Goal: Task Accomplishment & Management: Complete application form

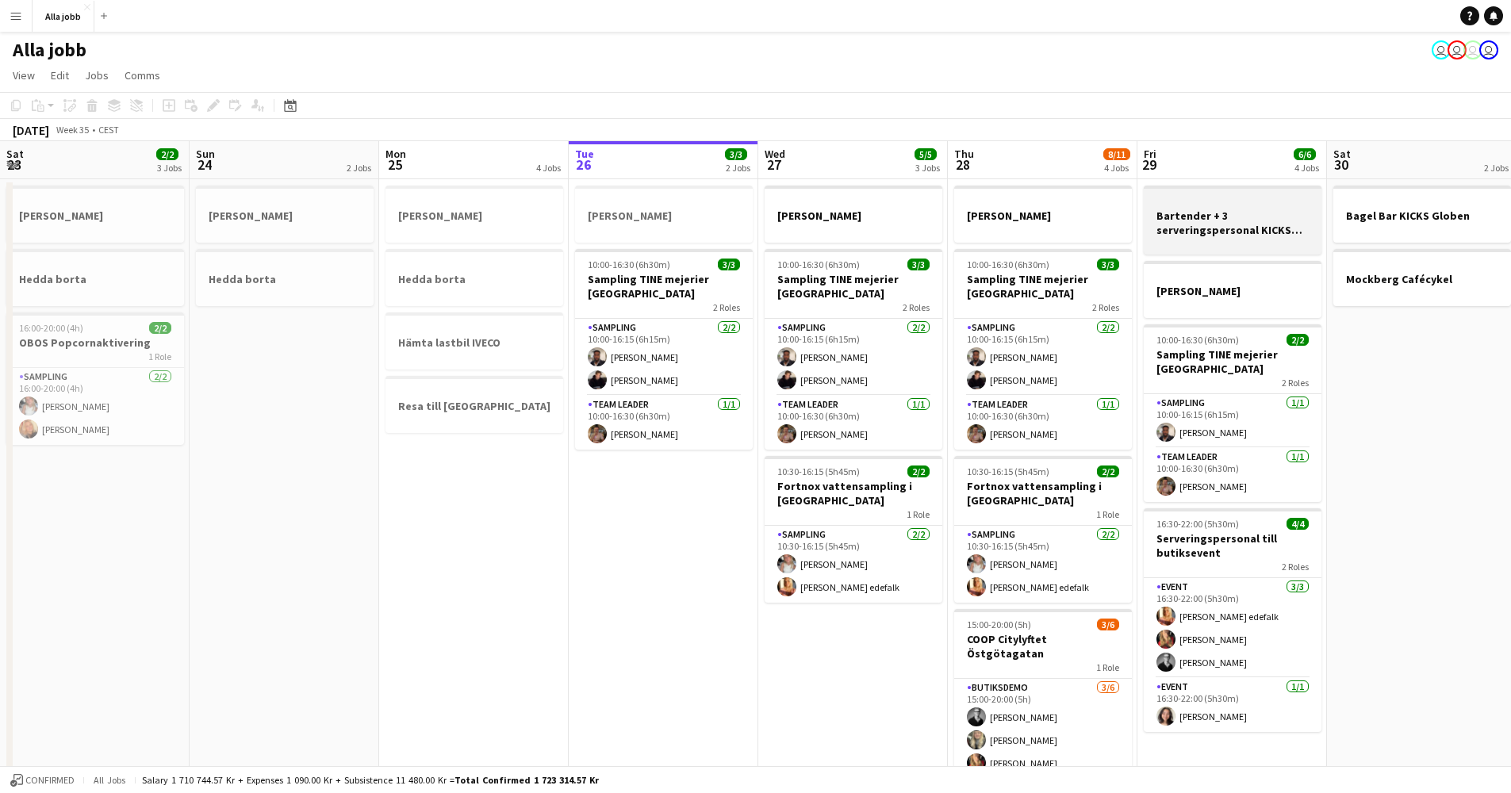
scroll to position [0, 542]
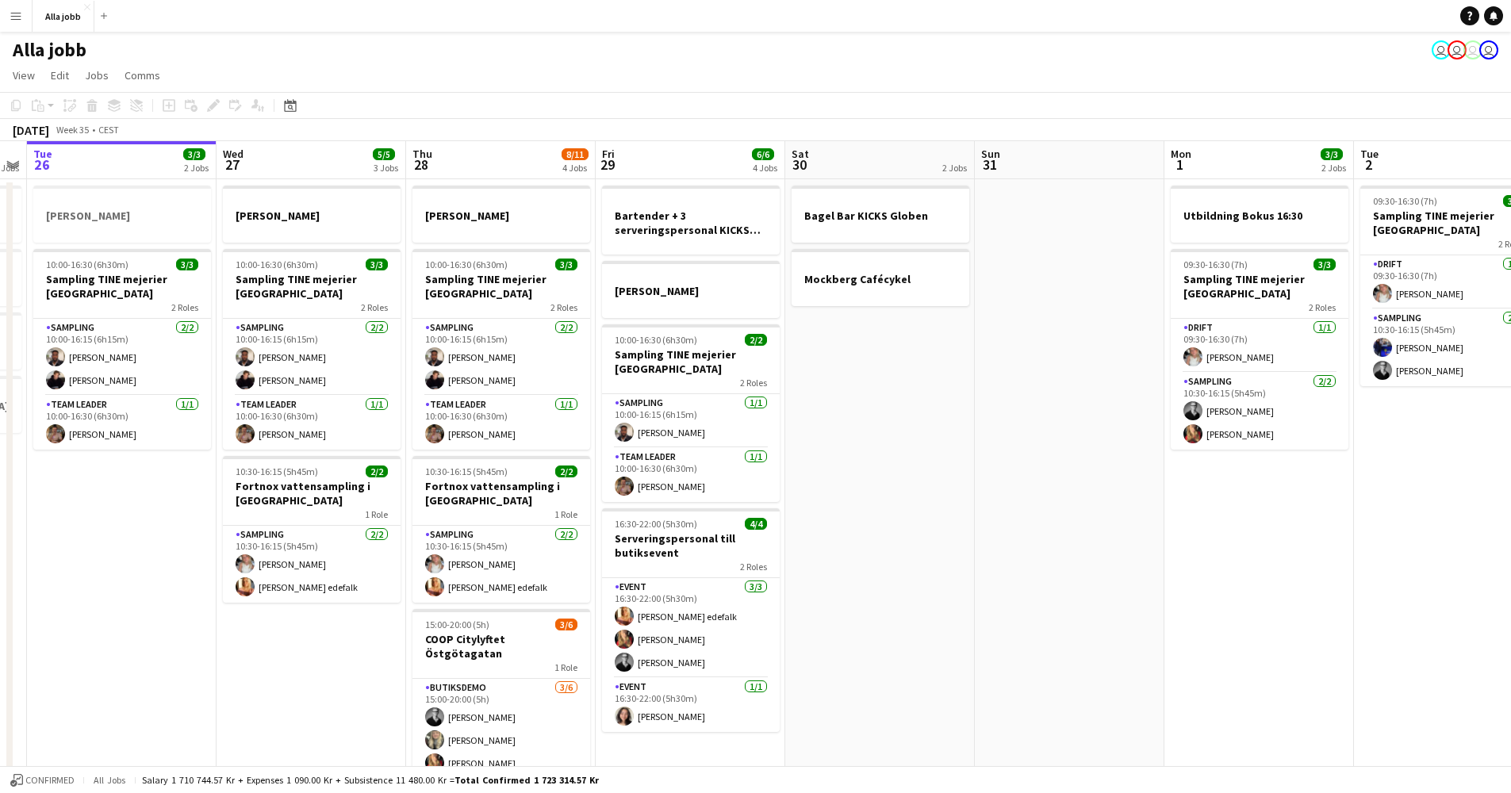
click at [20, 19] on app-icon "Menu" at bounding box center [16, 16] width 13 height 13
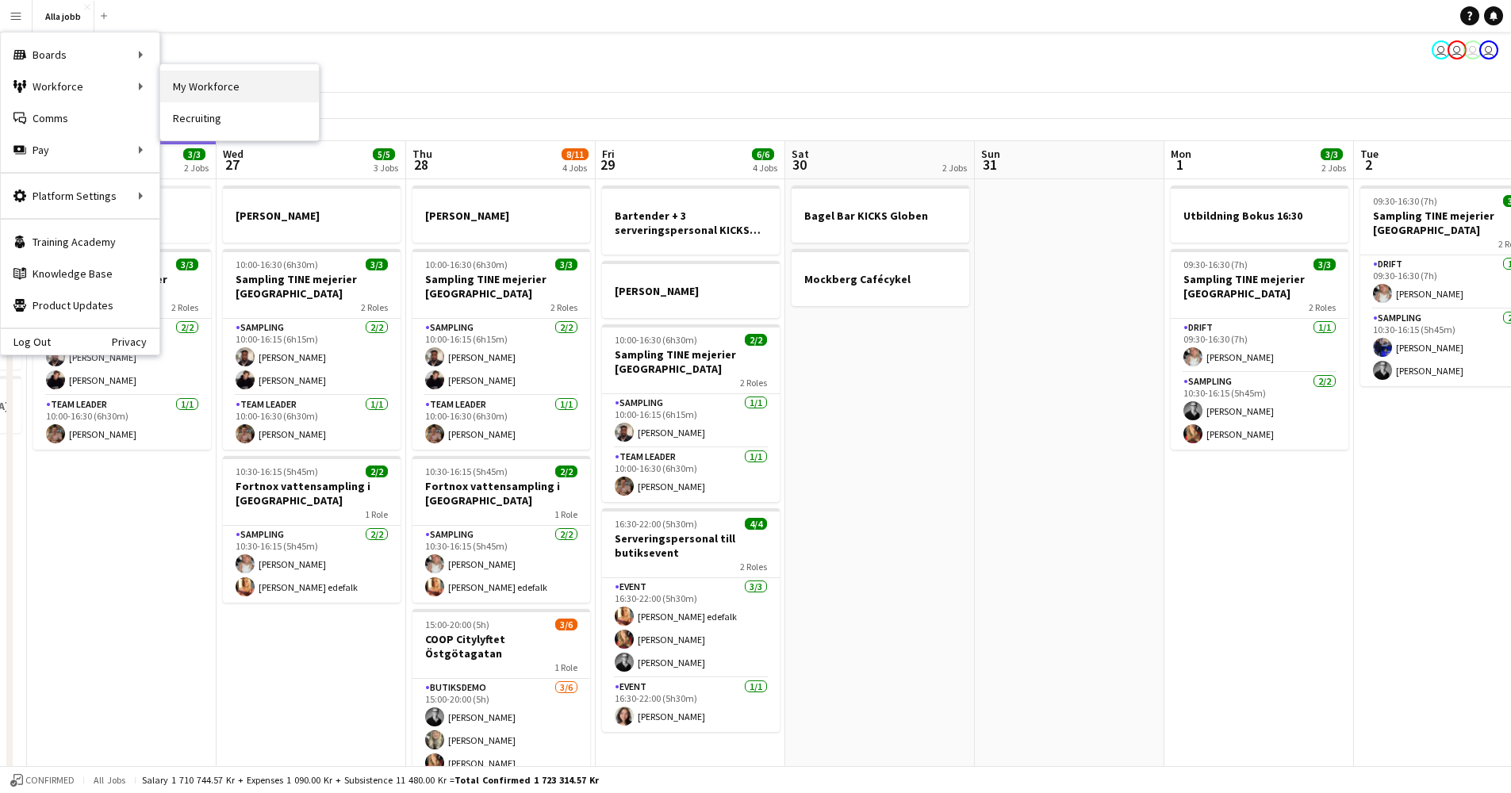
click at [217, 86] on link "My Workforce" at bounding box center [239, 87] width 159 height 32
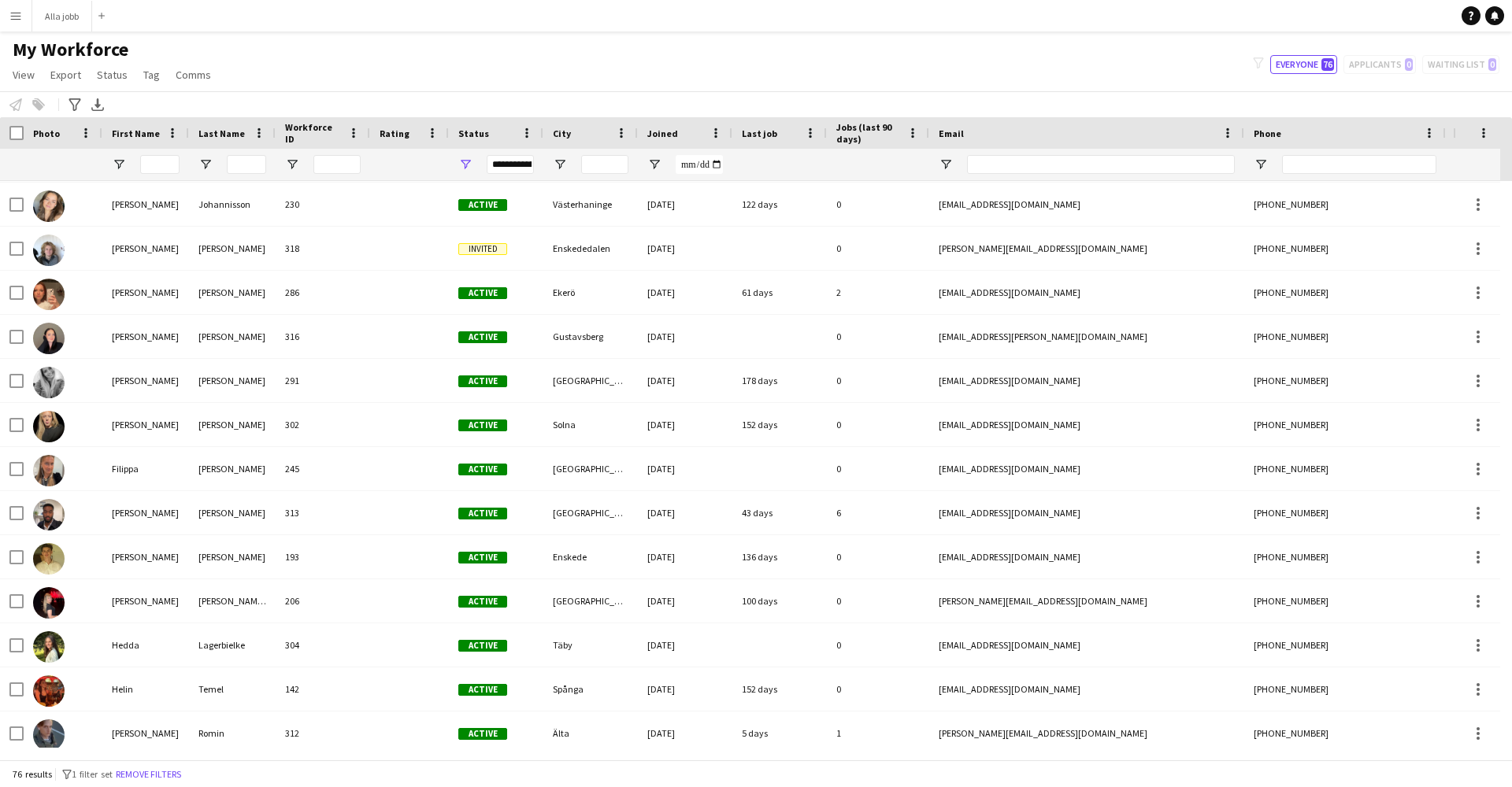
scroll to position [704, 0]
click at [60, 13] on button "[PERSON_NAME] Close" at bounding box center [63, 16] width 60 height 31
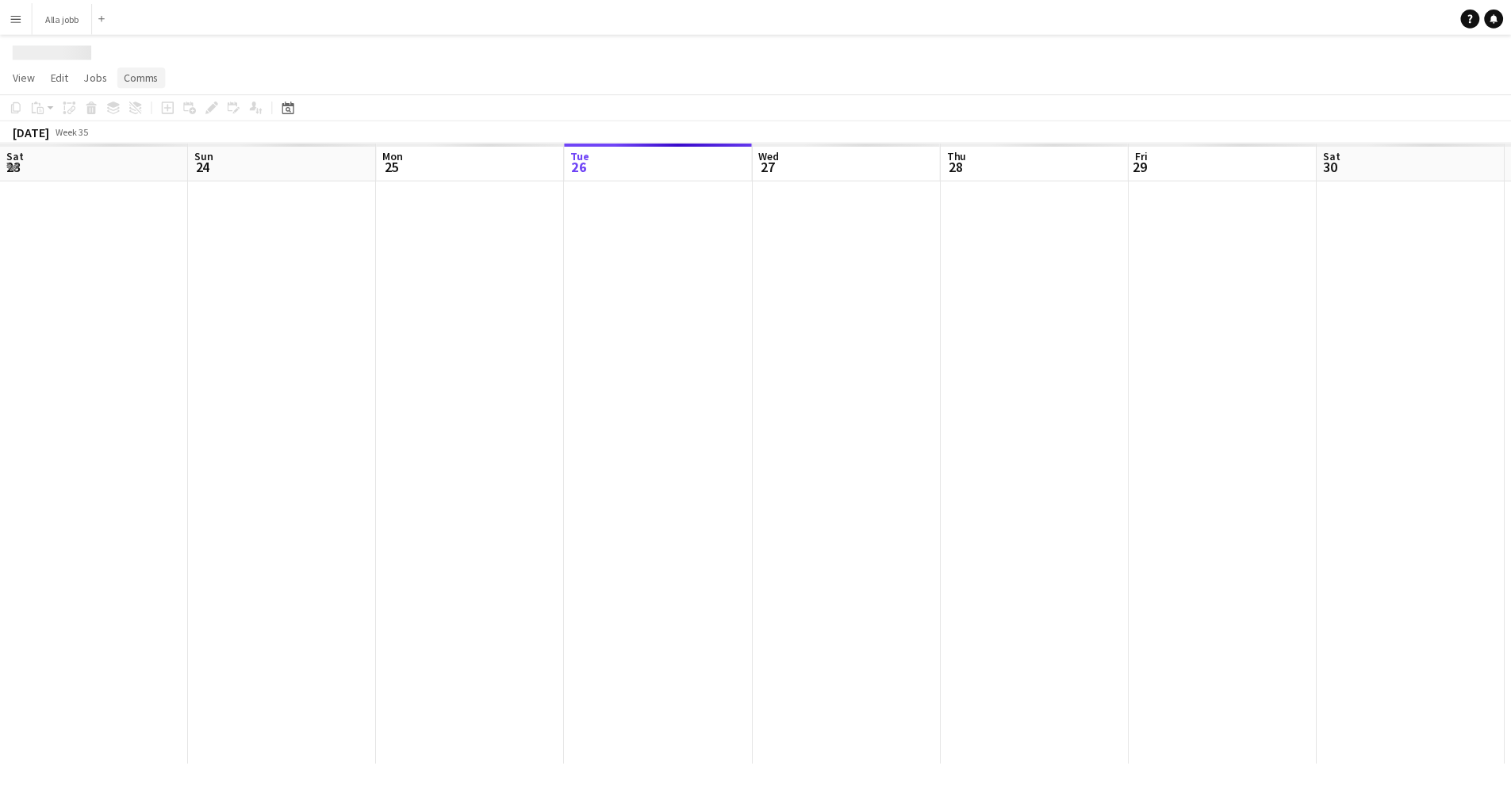
scroll to position [0, 379]
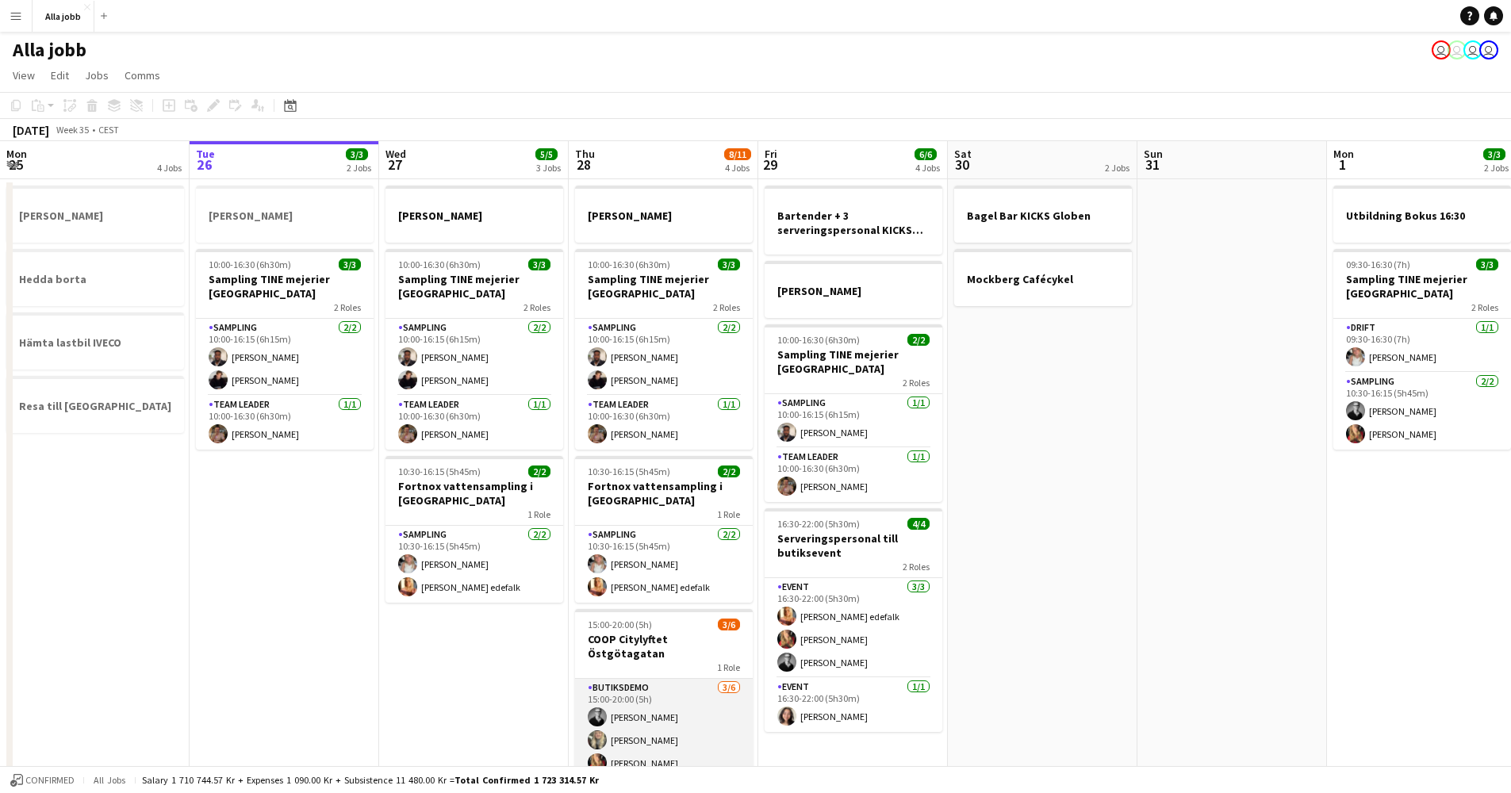
click at [628, 679] on app-card-role "Butiksdemo [DATE] 15:00-20:00 (5h) [PERSON_NAME] [PERSON_NAME] [PERSON_NAME] si…" at bounding box center [664, 763] width 178 height 169
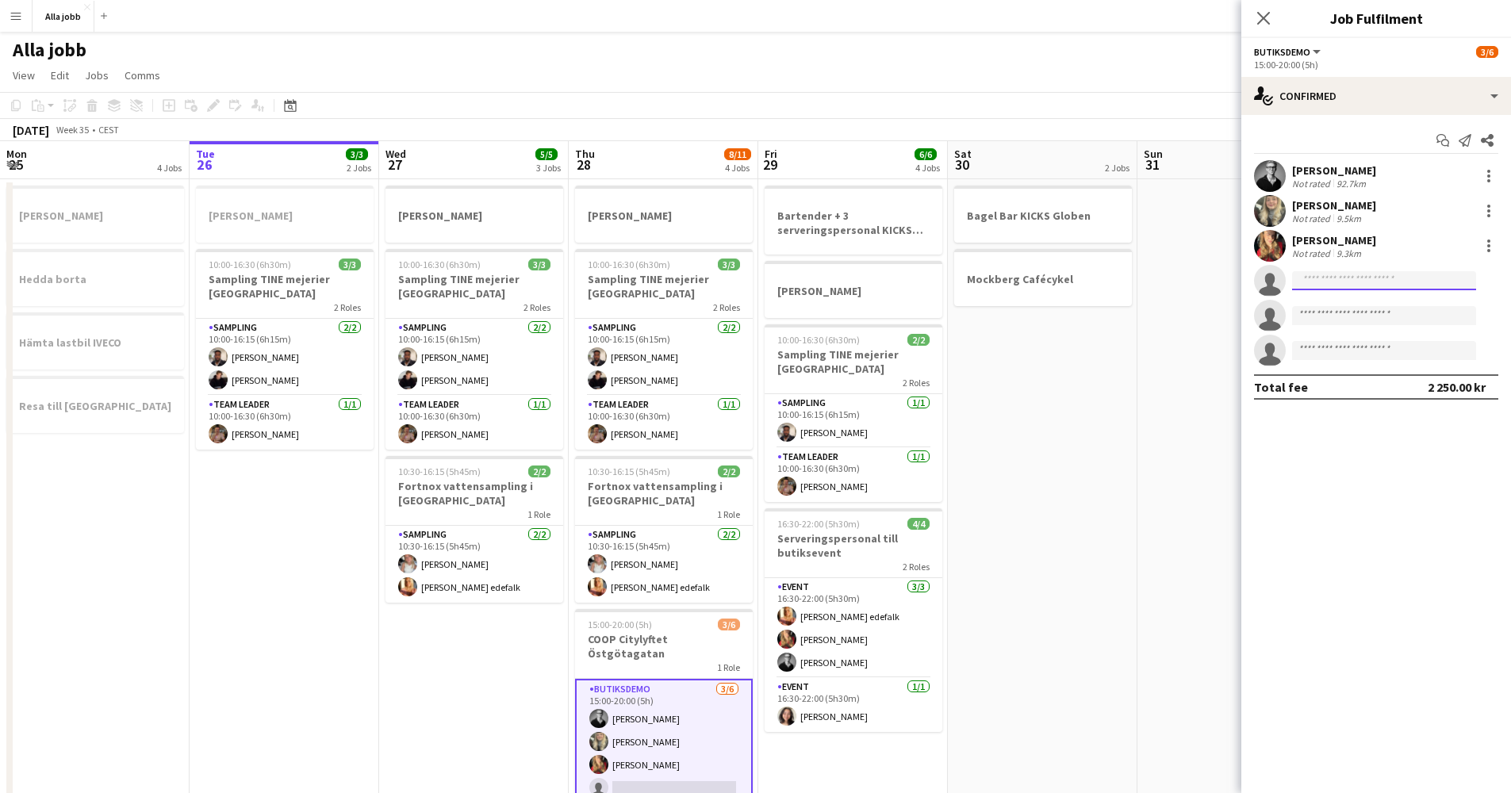
click at [1313, 275] on input at bounding box center [1384, 280] width 184 height 19
type input "***"
click at [1347, 315] on span "[EMAIL_ADDRESS][DOMAIN_NAME]" at bounding box center [1384, 316] width 159 height 13
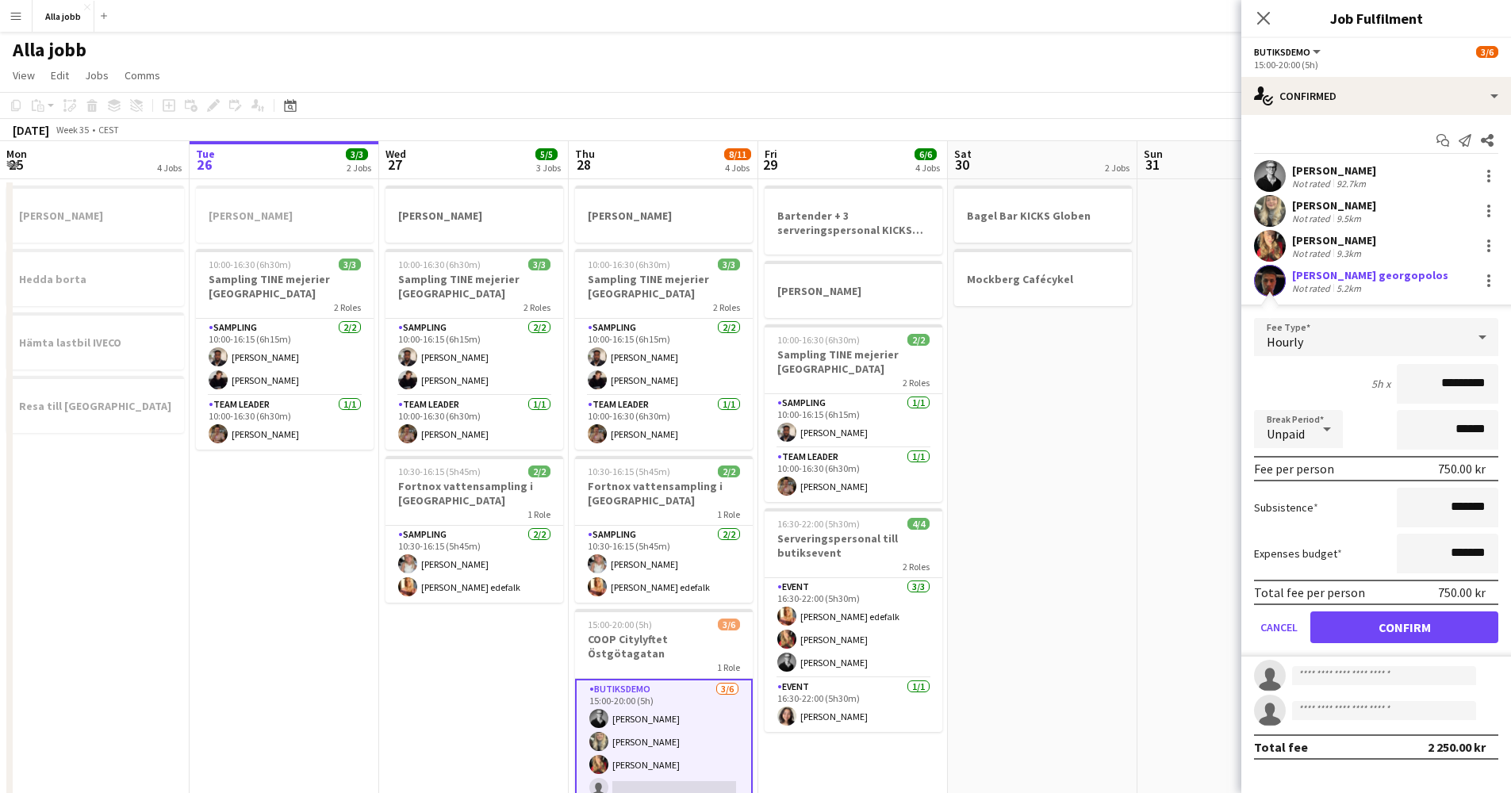
click at [1406, 630] on button "Confirm" at bounding box center [1404, 627] width 188 height 32
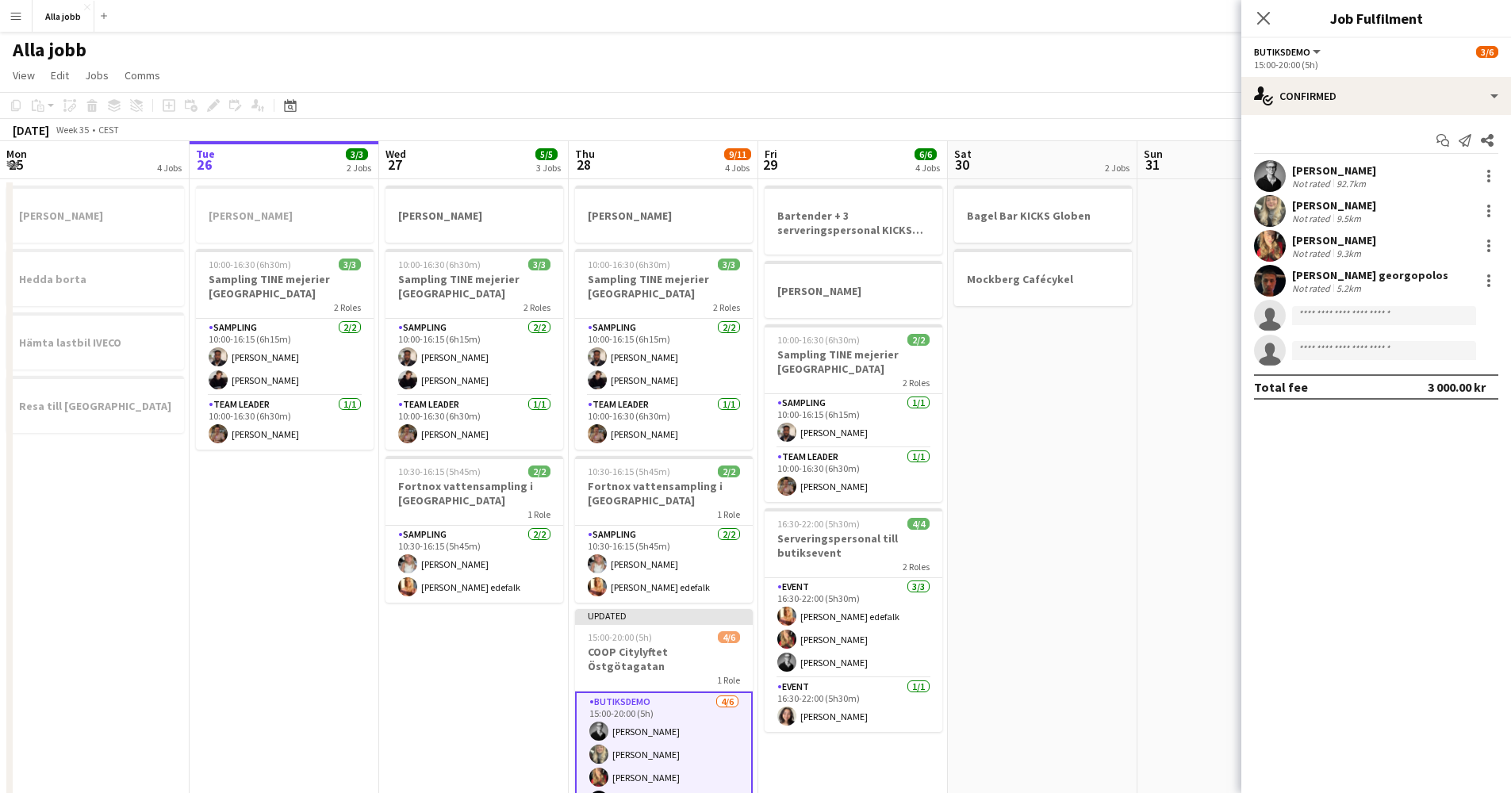
click at [1124, 560] on app-date-cell "Bagel Bar KICKS Globen Mockberg Cafécykel" at bounding box center [1043, 528] width 190 height 699
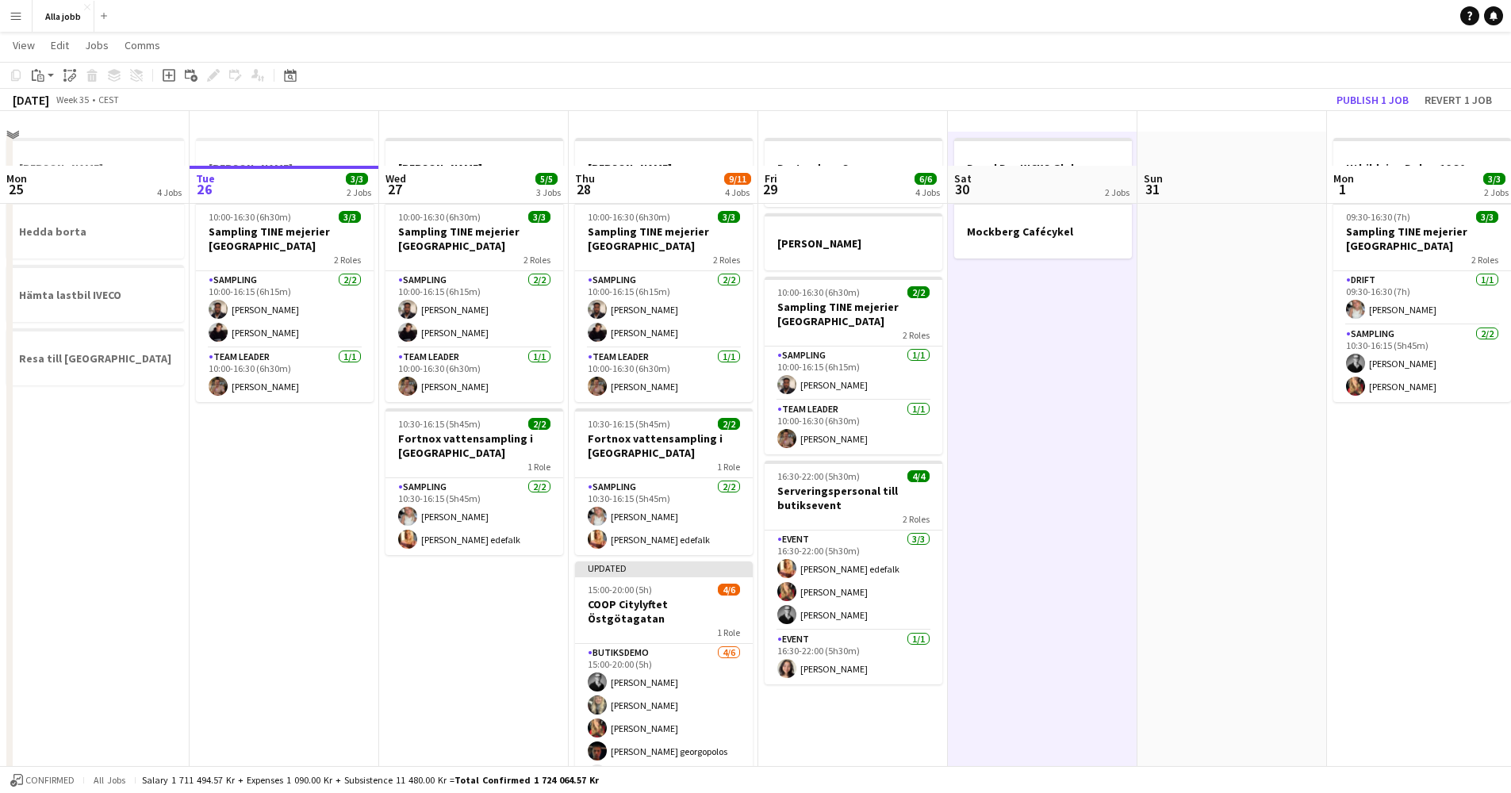
scroll to position [101, 0]
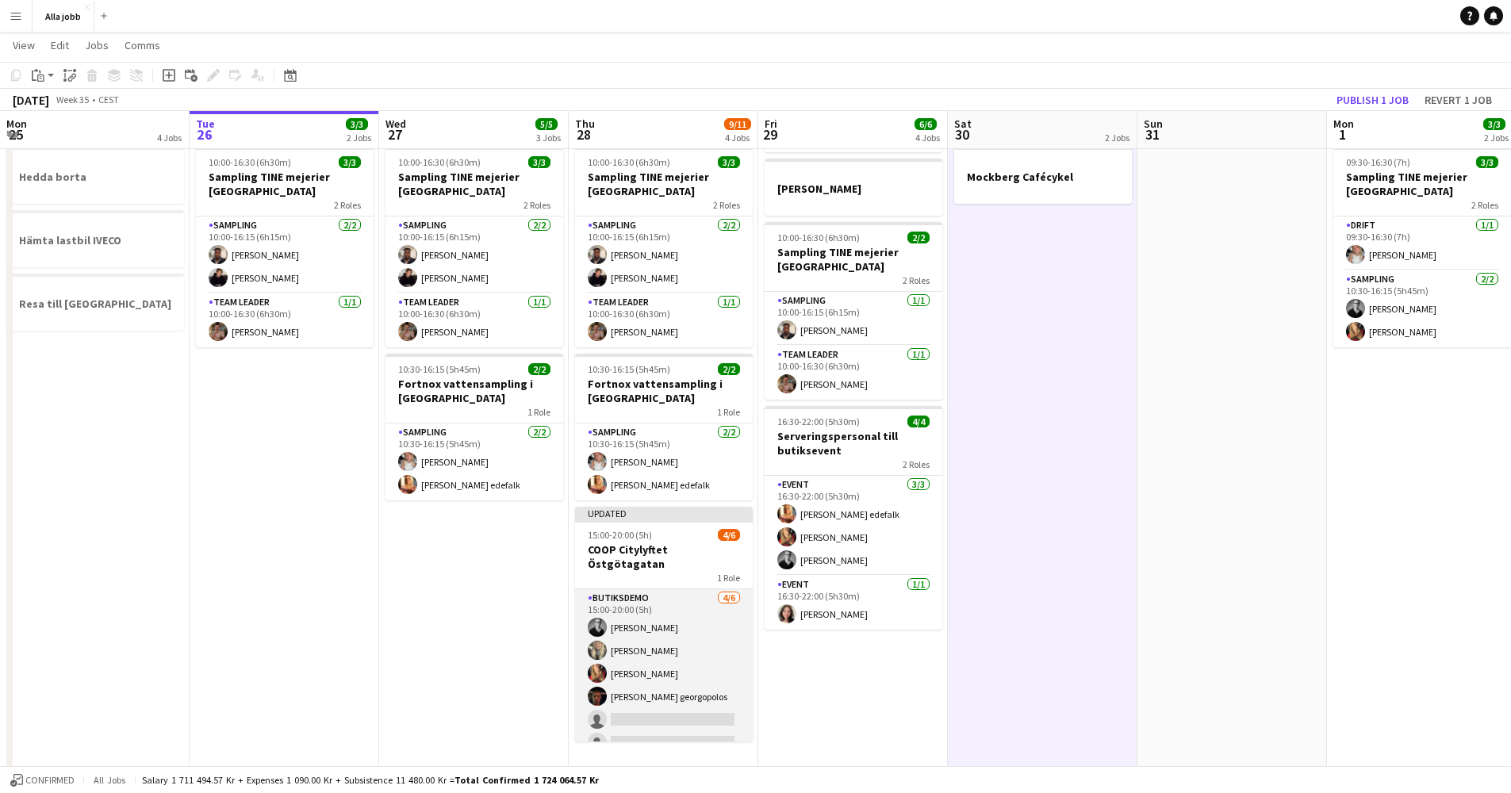
click at [665, 656] on app-card-role "Butiksdemo [DATE] 15:00-20:00 (5h) [PERSON_NAME] [PERSON_NAME] [PERSON_NAME] [P…" at bounding box center [664, 673] width 178 height 169
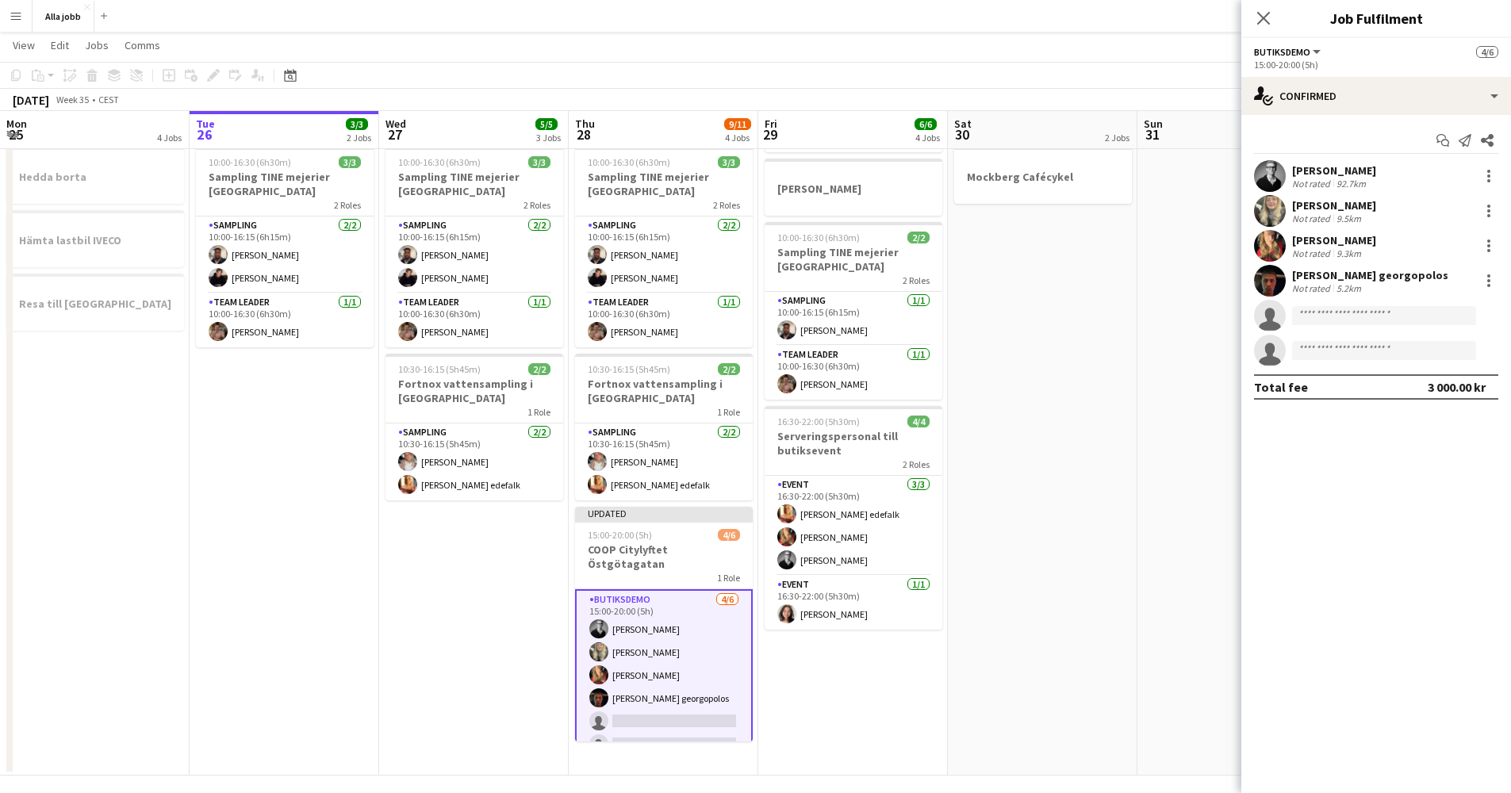
click at [22, 25] on button "Menu" at bounding box center [16, 16] width 32 height 32
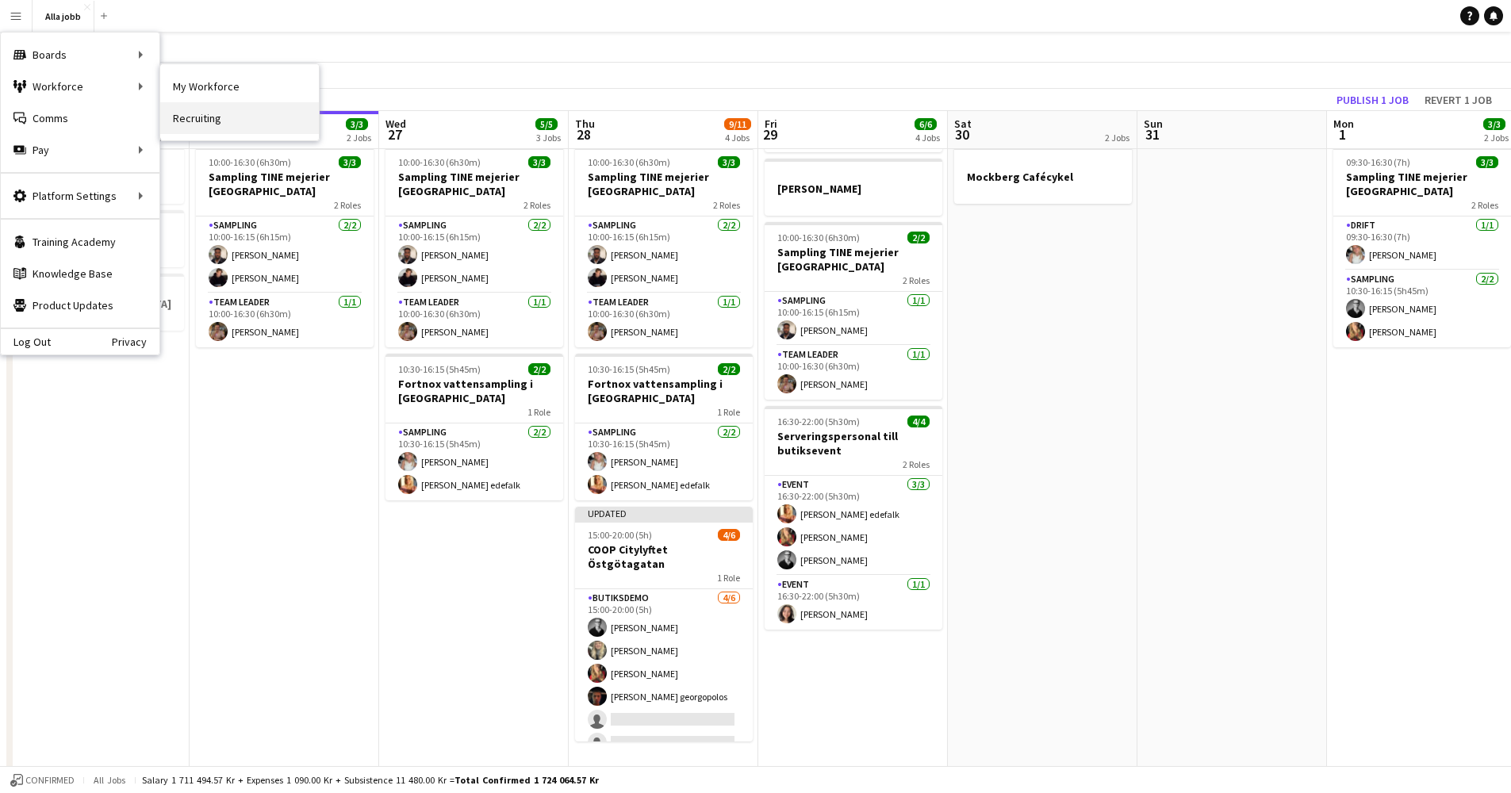
click at [208, 120] on link "Recruiting" at bounding box center [239, 118] width 159 height 32
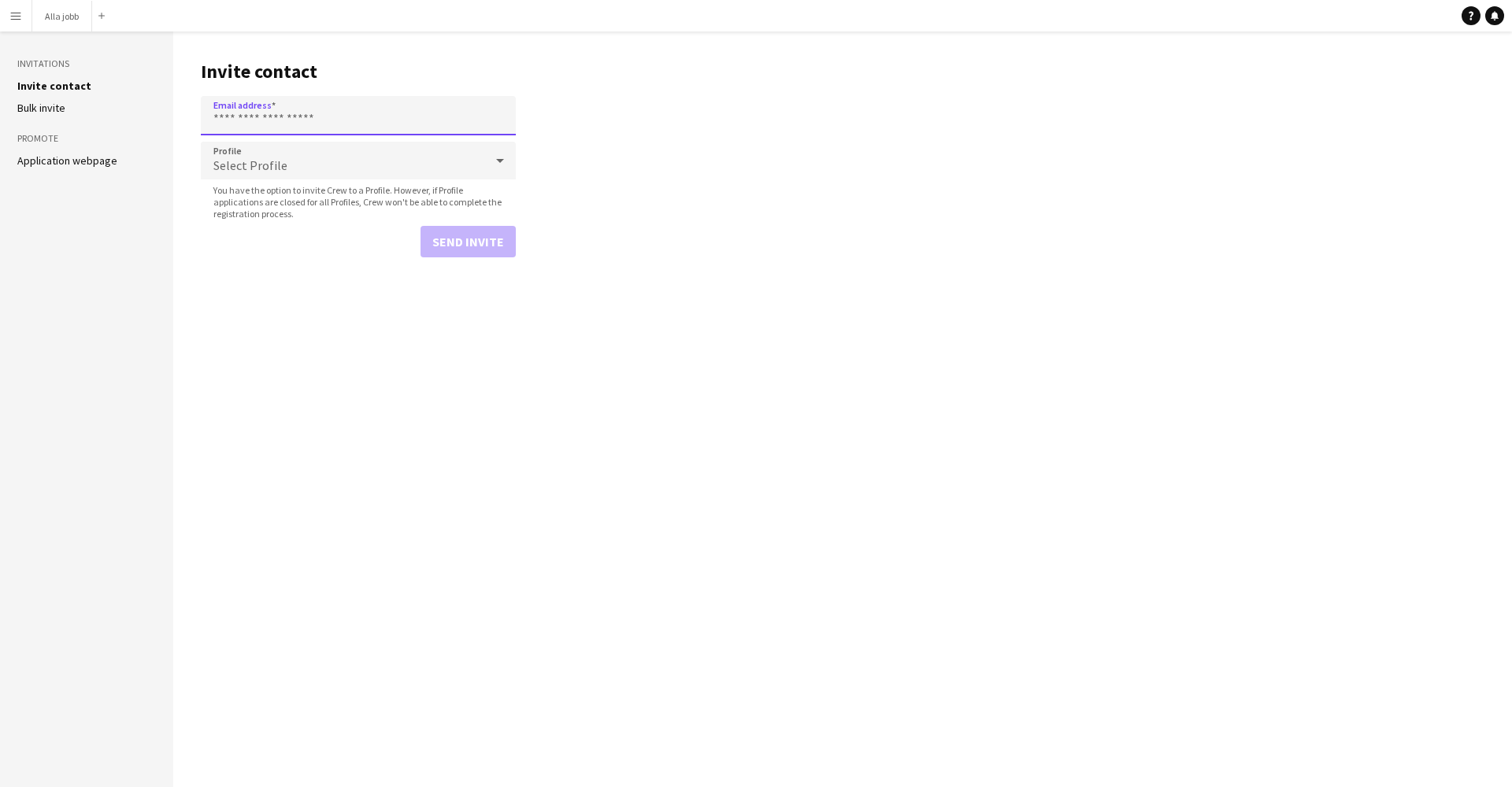
click at [299, 115] on input "Email address" at bounding box center [357, 116] width 315 height 40
paste input "**********"
type input "**********"
click at [277, 165] on span "Select Profile" at bounding box center [250, 166] width 74 height 16
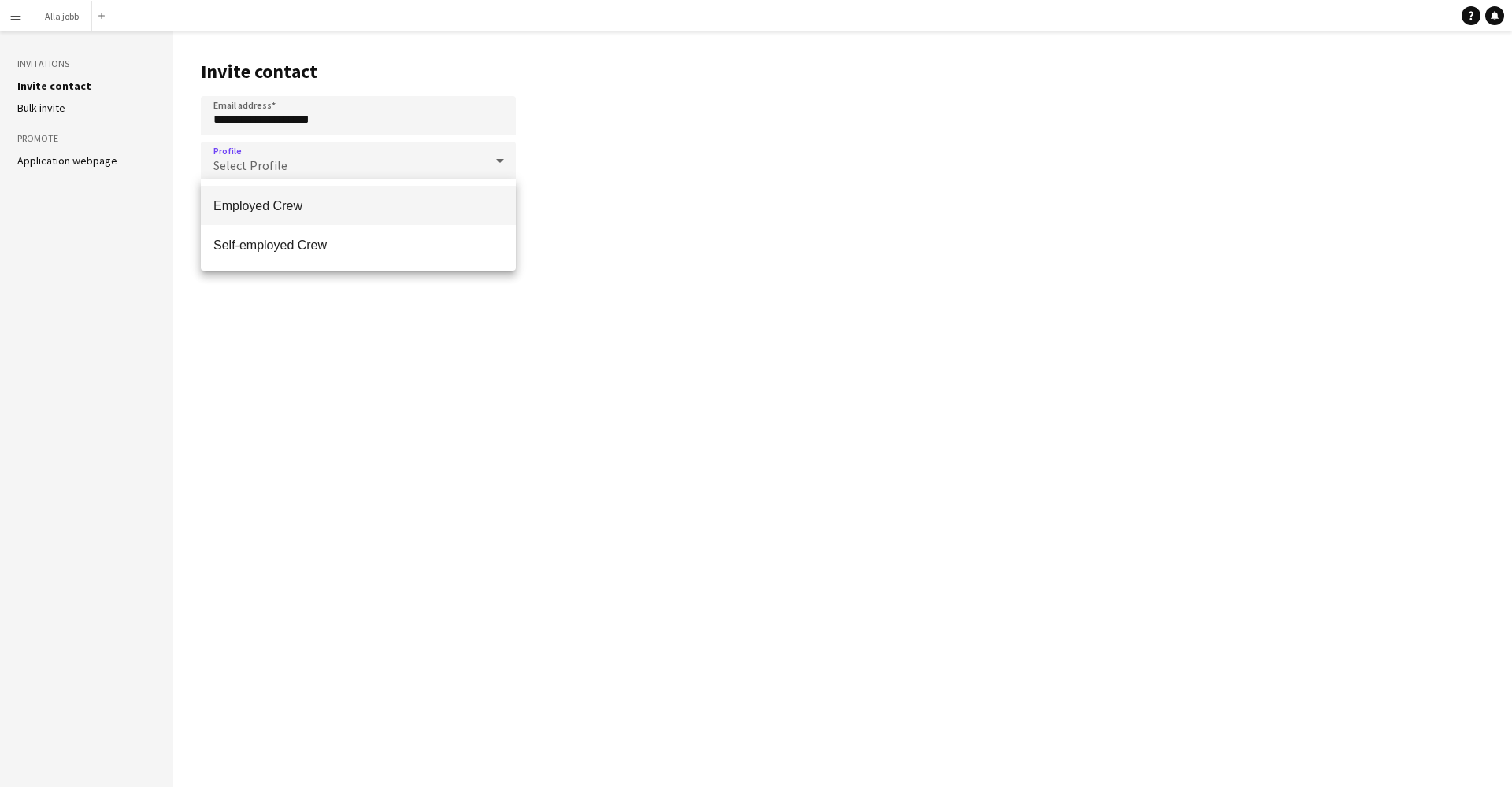
click at [284, 203] on span "Employed Crew" at bounding box center [358, 205] width 290 height 15
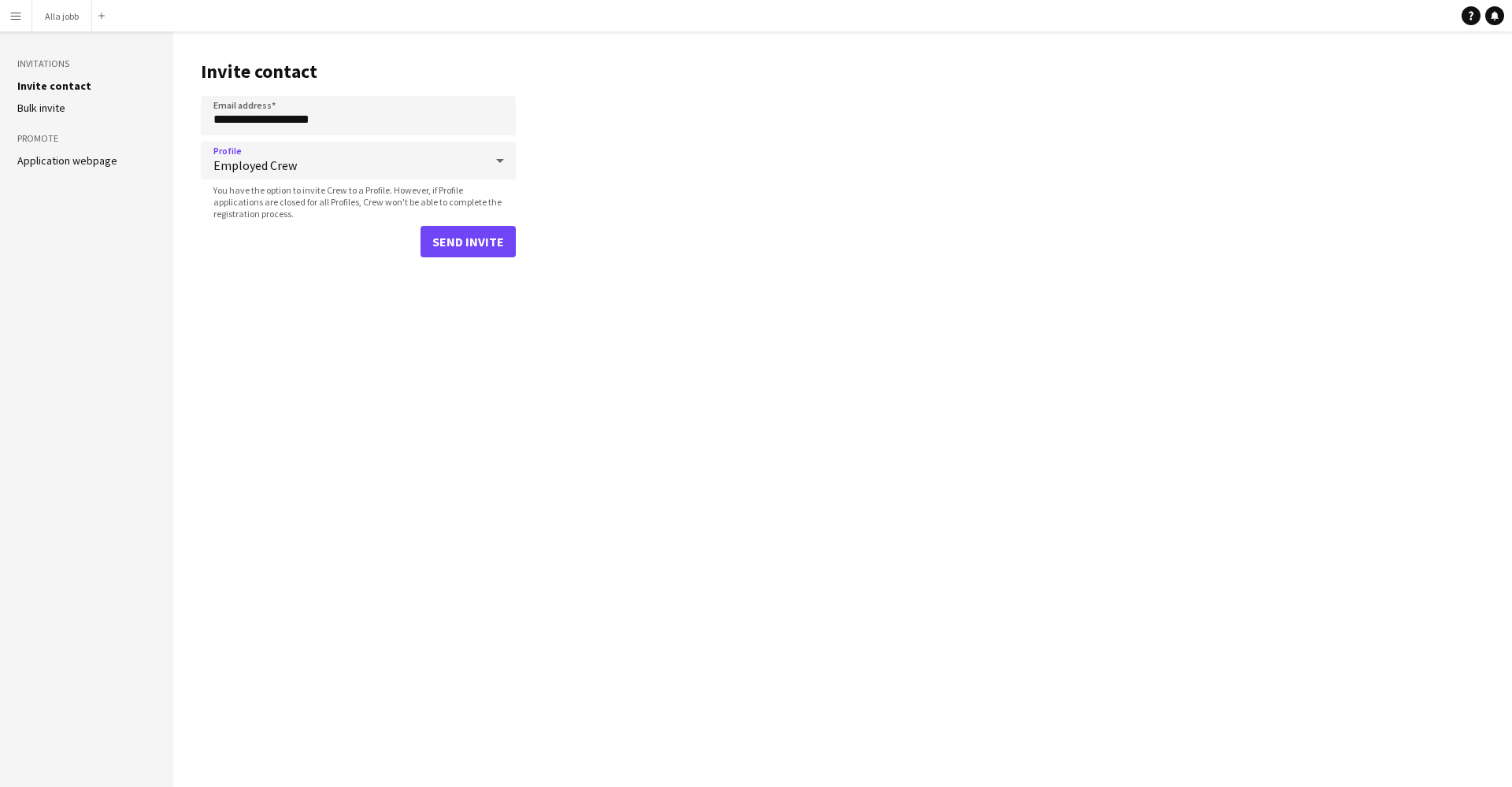
click at [460, 245] on button "Send invite" at bounding box center [469, 242] width 95 height 32
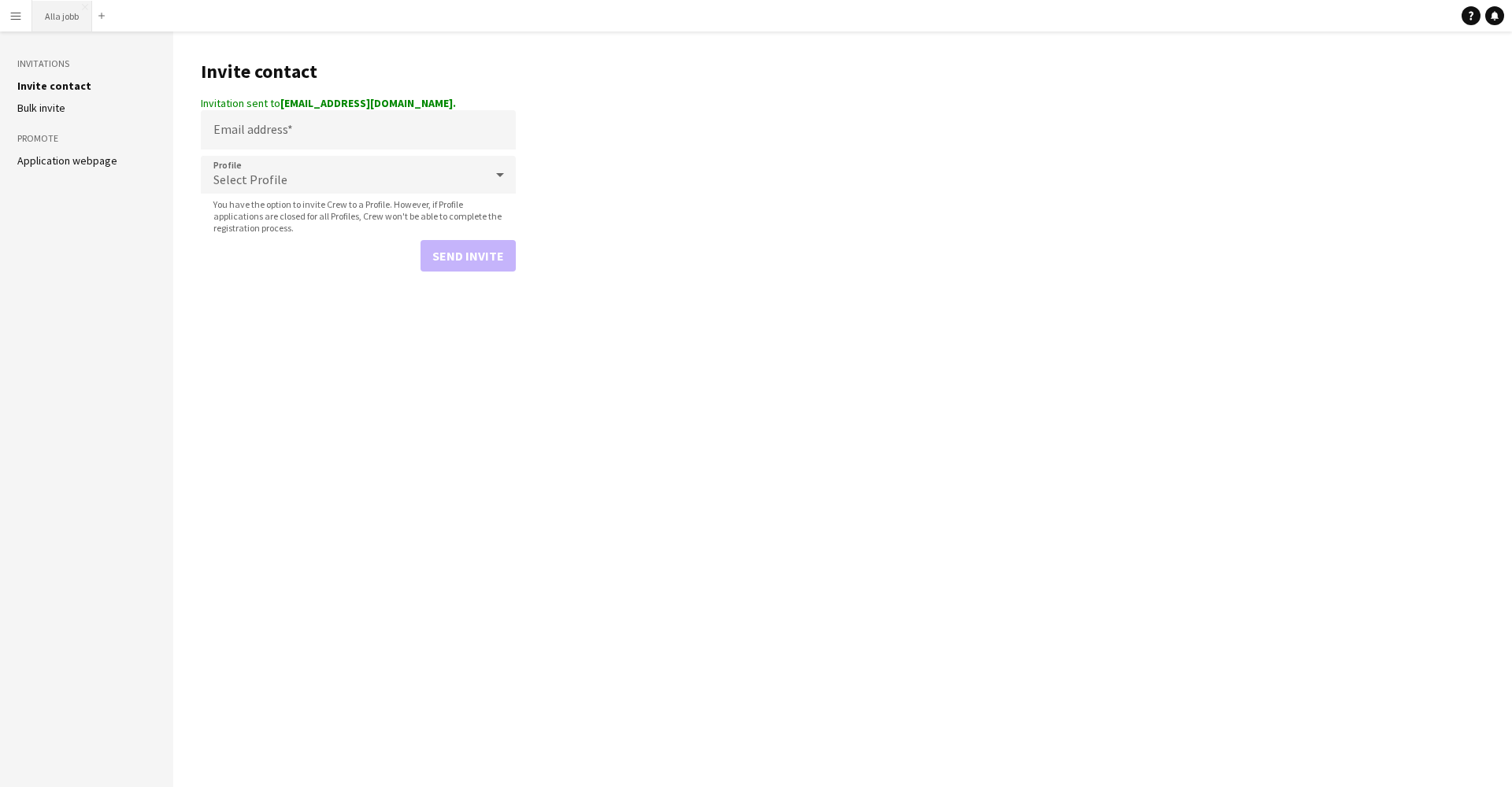
click at [80, 25] on button "[PERSON_NAME] Close" at bounding box center [63, 16] width 60 height 31
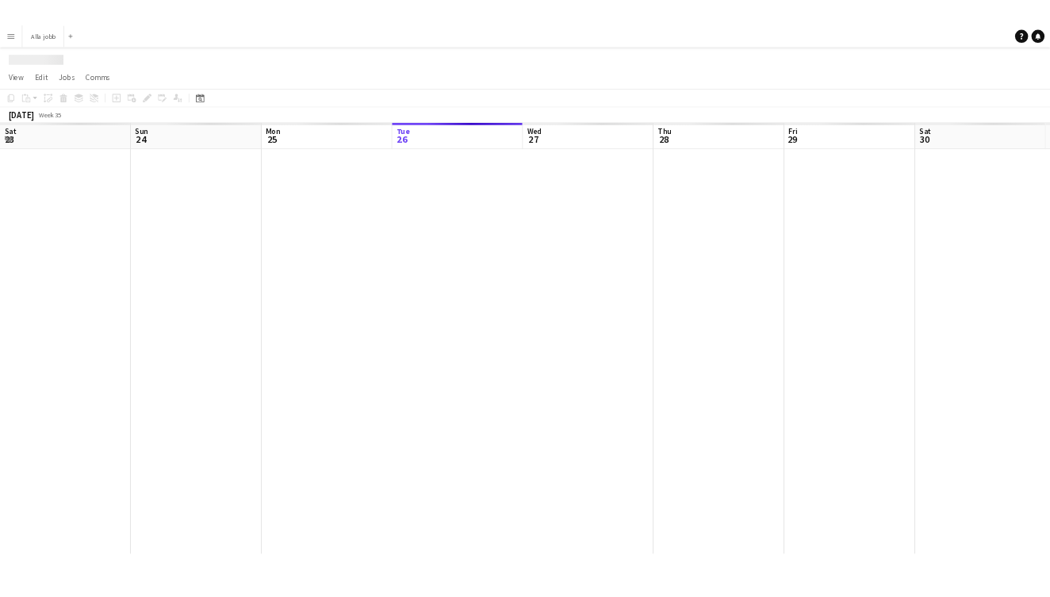
scroll to position [0, 379]
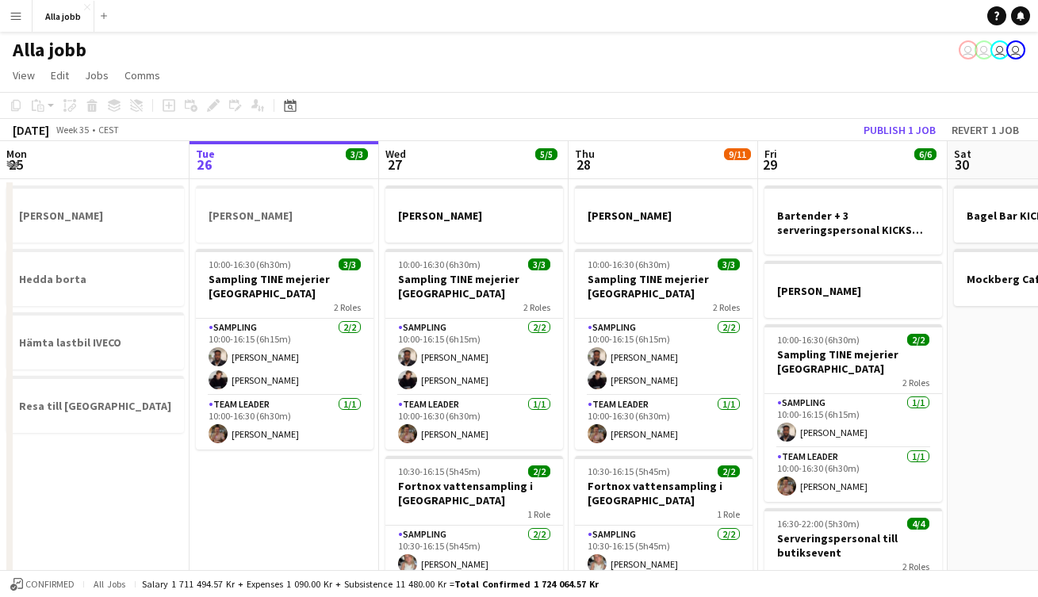
click at [16, 28] on button "Menu" at bounding box center [16, 16] width 32 height 32
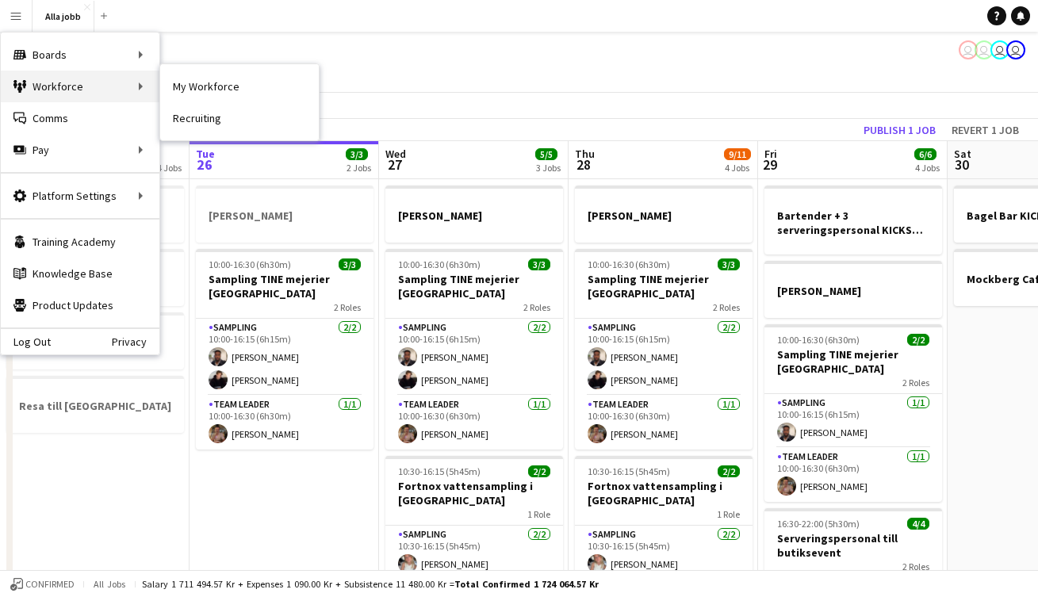
click at [80, 90] on div "Workforce Workforce" at bounding box center [80, 87] width 159 height 32
click at [201, 118] on link "Recruiting" at bounding box center [239, 118] width 159 height 32
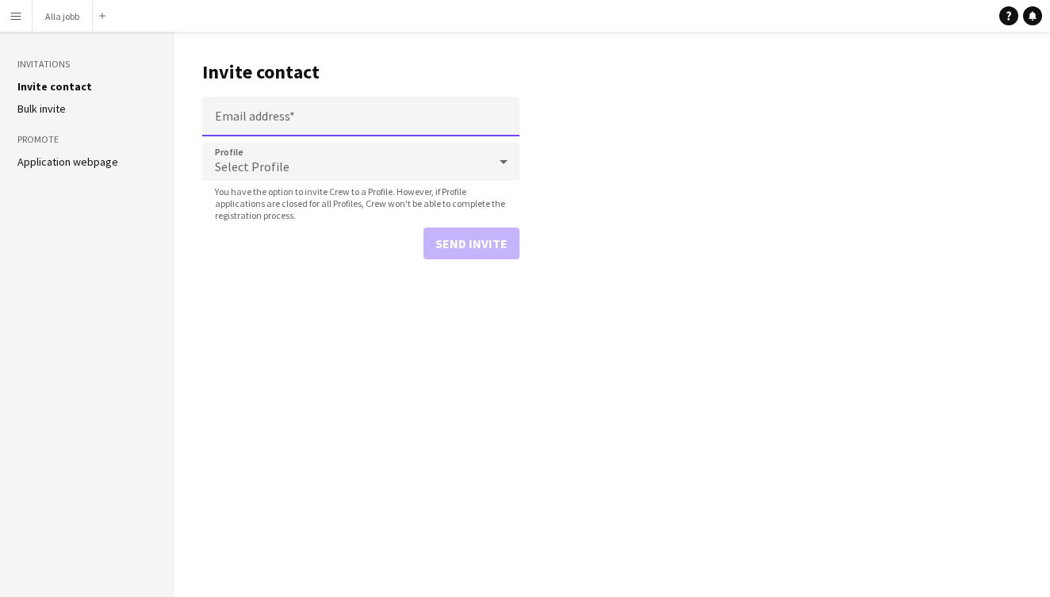
click at [259, 121] on input "Email address" at bounding box center [360, 117] width 317 height 40
paste input "**********"
type input "**********"
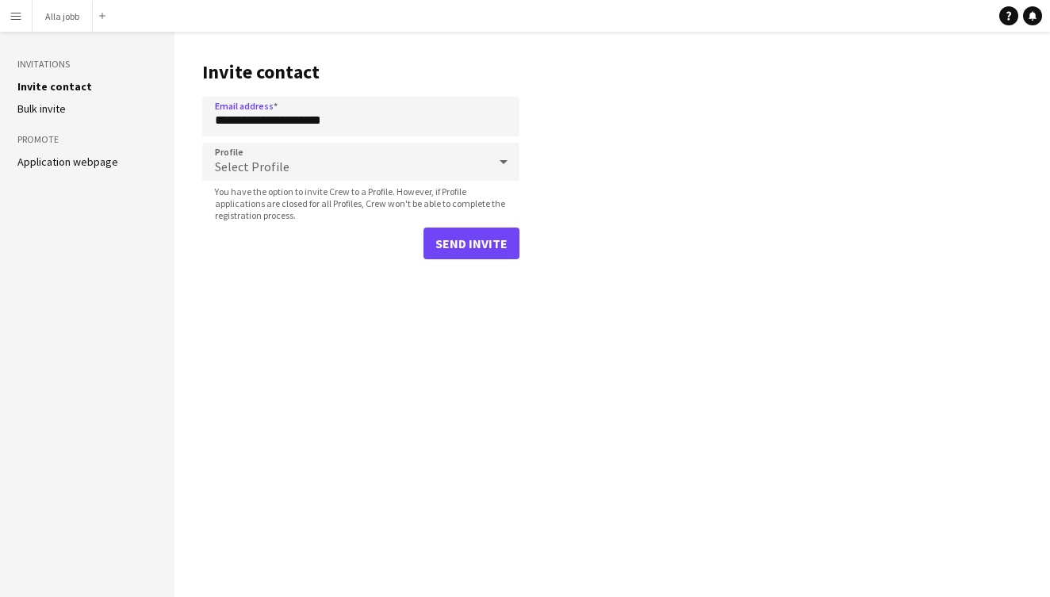
click at [251, 165] on span "Select Profile" at bounding box center [252, 167] width 75 height 16
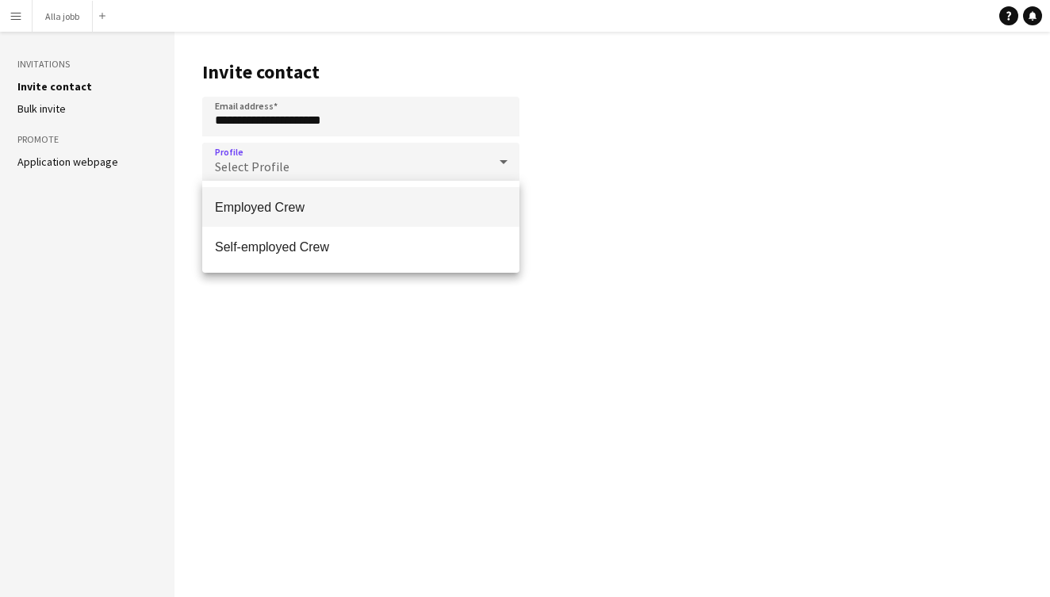
click at [264, 205] on span "Employed Crew" at bounding box center [361, 207] width 292 height 15
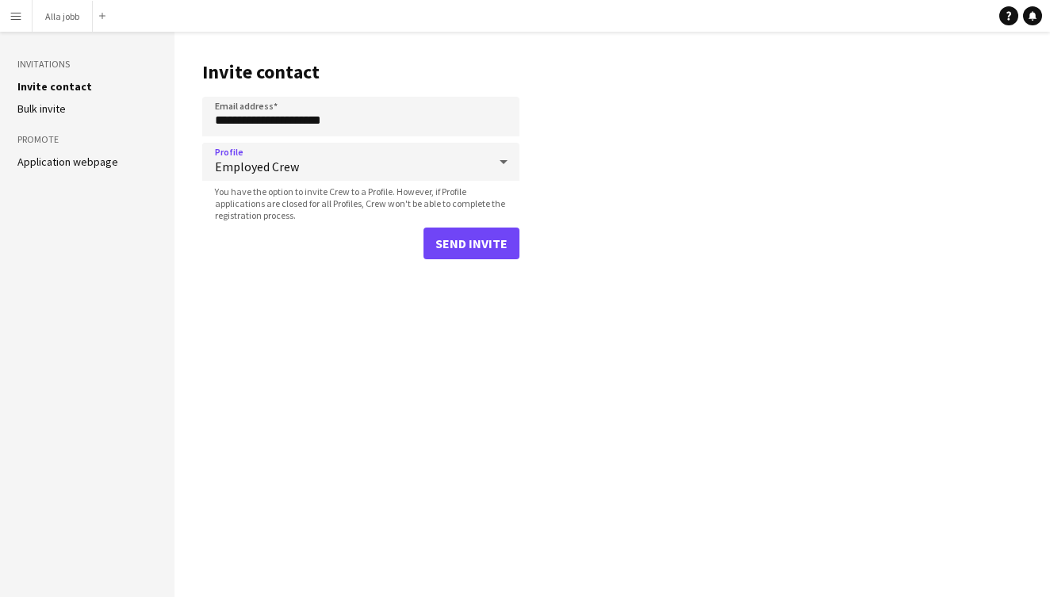
click at [458, 250] on button "Send invite" at bounding box center [472, 244] width 96 height 32
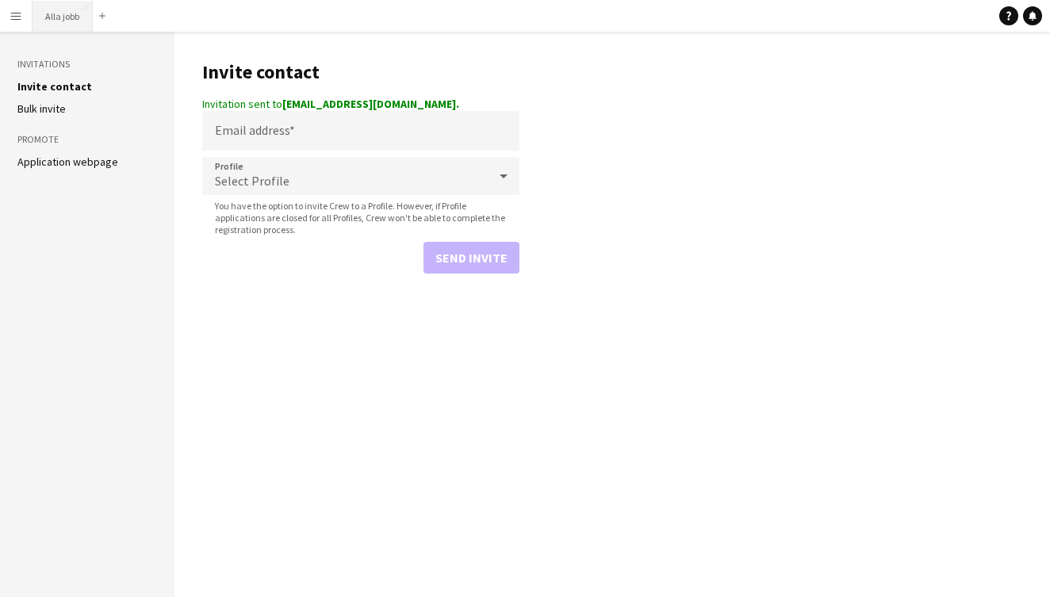
click at [62, 15] on button "[PERSON_NAME] Close" at bounding box center [63, 16] width 60 height 31
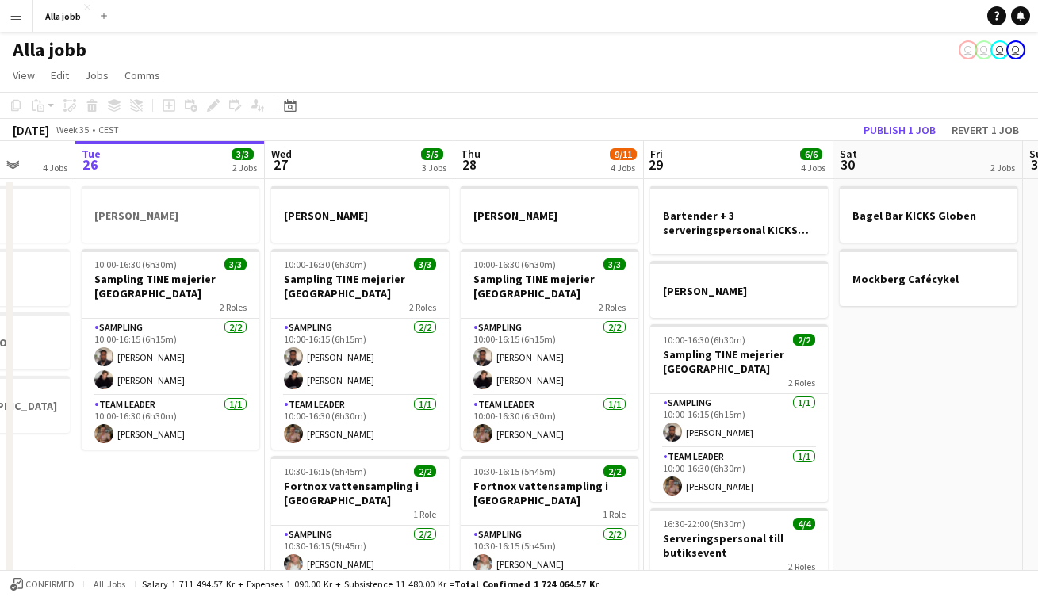
scroll to position [0, 494]
drag, startPoint x: 688, startPoint y: 326, endPoint x: 574, endPoint y: 339, distance: 114.1
click at [574, 339] on app-calendar-viewport "Sat 23 2/2 3 Jobs Sun 24 2 Jobs Mon 25 4 Jobs Tue 26 3/3 2 Jobs Wed 27 5/5 3 Jo…" at bounding box center [519, 509] width 1038 height 737
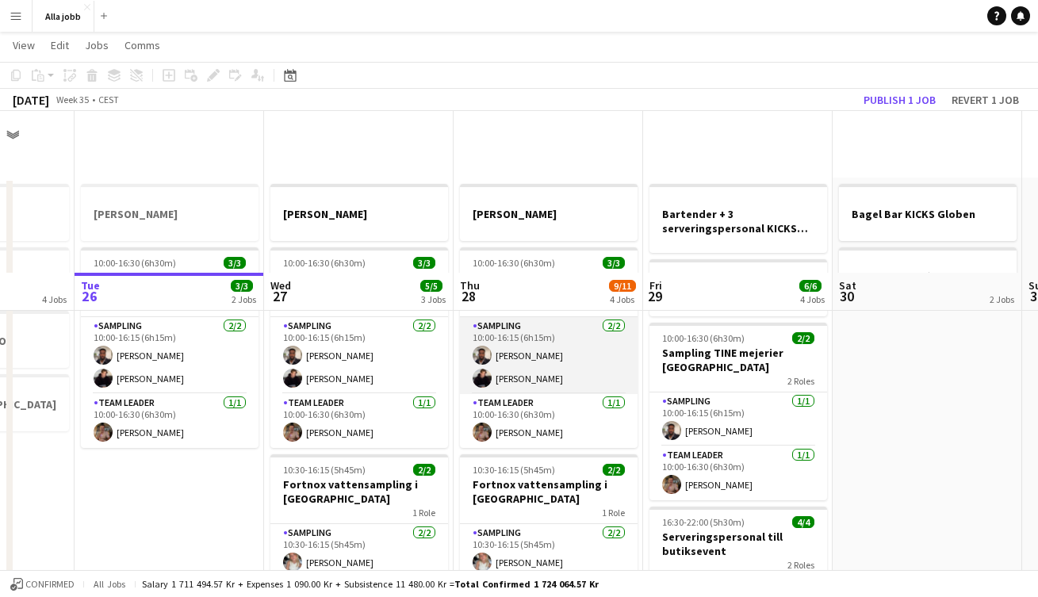
scroll to position [306, 0]
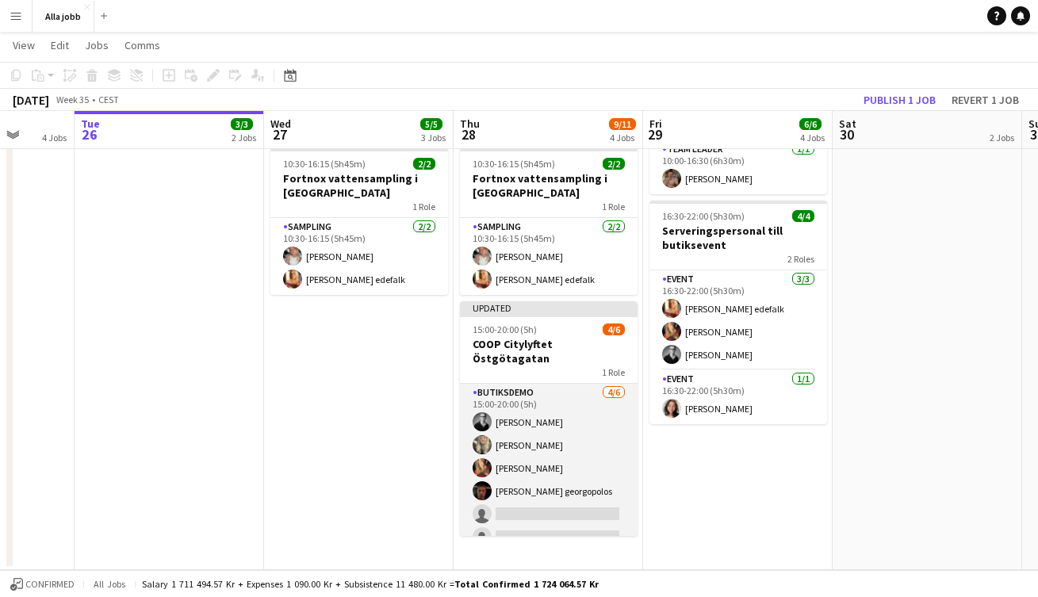
click at [530, 476] on app-card-role "Butiksdemo [DATE] 15:00-20:00 (5h) [PERSON_NAME] [PERSON_NAME] [PERSON_NAME] [P…" at bounding box center [549, 468] width 178 height 169
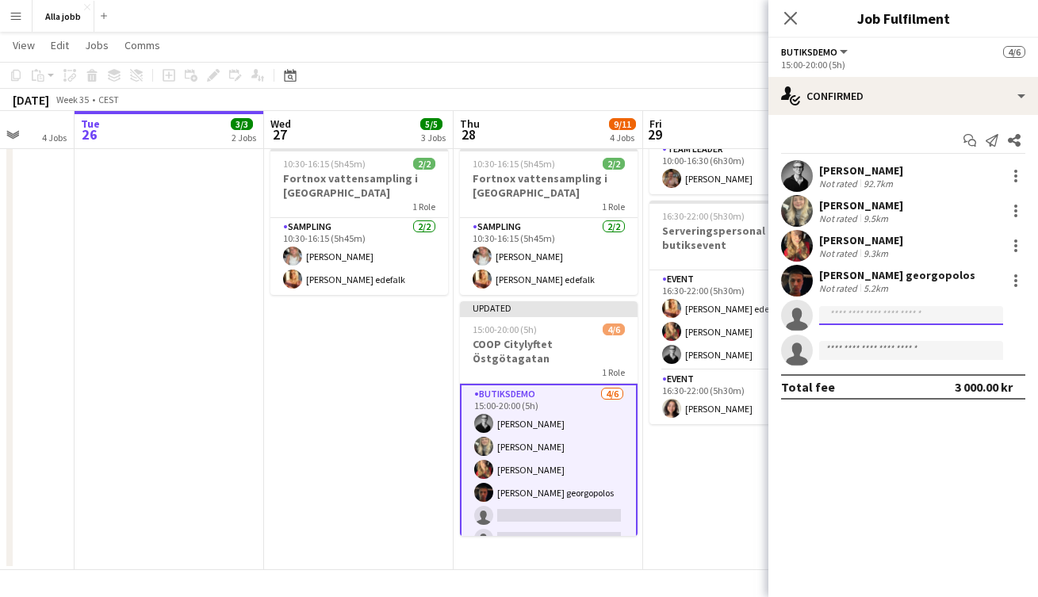
click at [893, 321] on input at bounding box center [911, 315] width 184 height 19
type input "*"
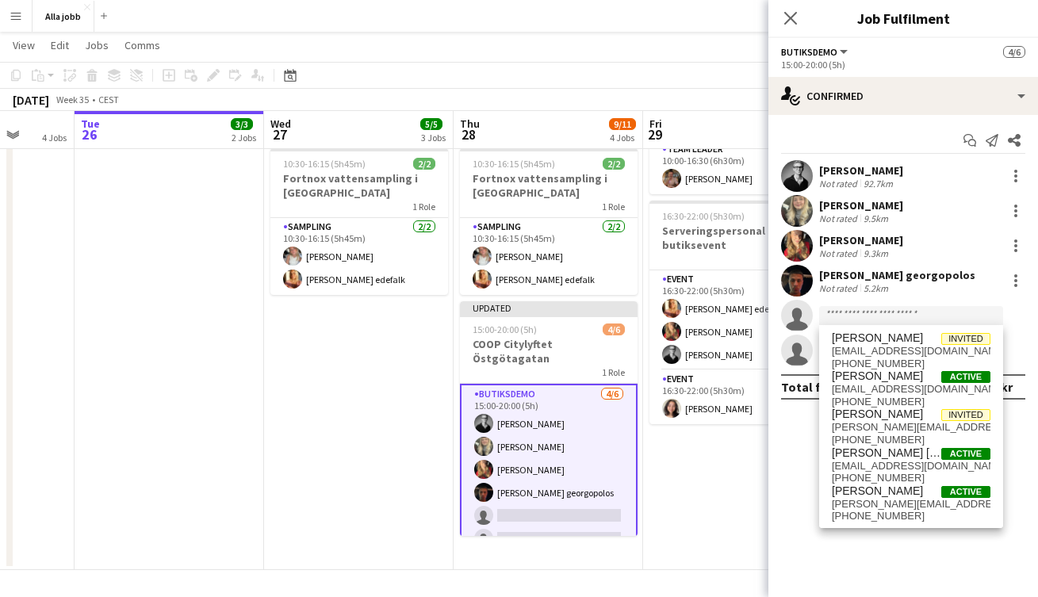
click at [408, 389] on app-date-cell "[PERSON_NAME] 10:00-16:30 (6h30m) 3/3 Sampling TINE mejerier Göteborg 2 Roles S…" at bounding box center [359, 221] width 190 height 699
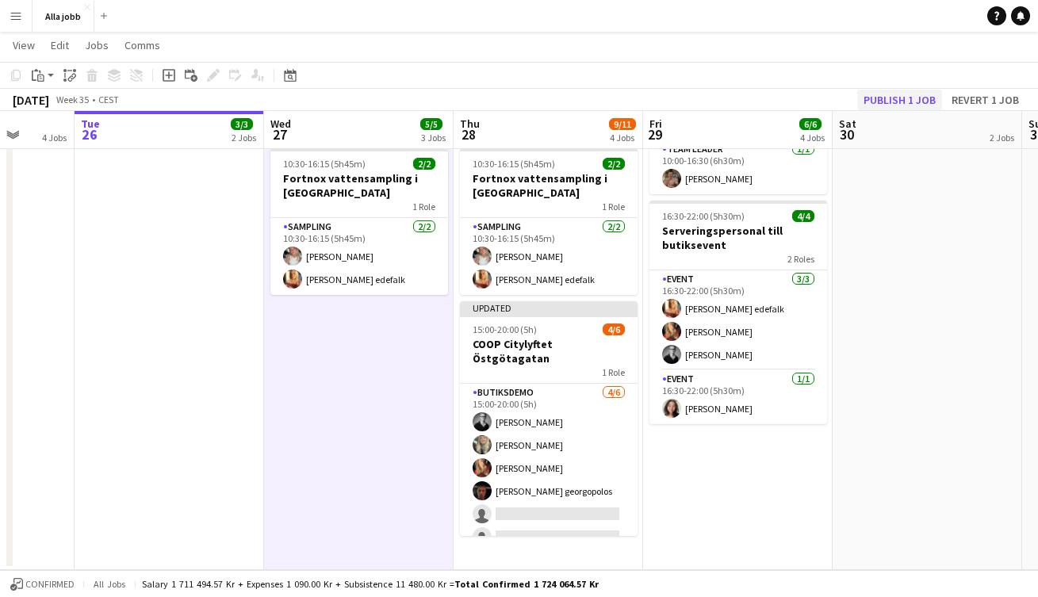
click at [890, 104] on button "Publish 1 job" at bounding box center [899, 100] width 85 height 21
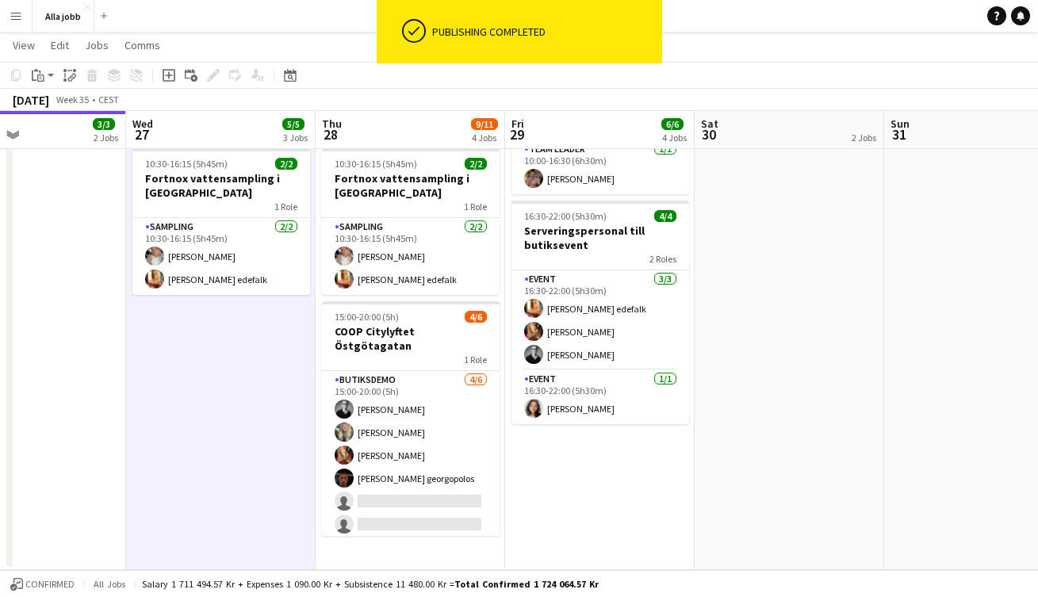
scroll to position [0, 443]
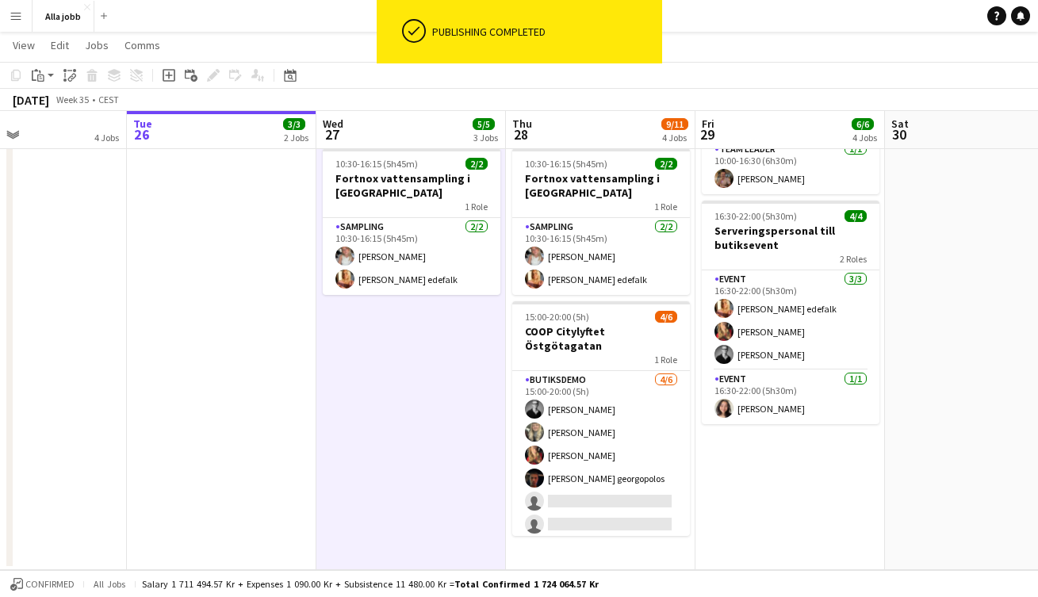
drag, startPoint x: 838, startPoint y: 312, endPoint x: 510, endPoint y: 335, distance: 329.1
click at [511, 335] on app-calendar-viewport "Sat 23 2/2 3 Jobs Sun 24 2 Jobs Mon 25 4 Jobs Tue 26 3/3 2 Jobs Wed 27 5/5 3 Jo…" at bounding box center [519, 163] width 1038 height 814
